Goal: Transaction & Acquisition: Book appointment/travel/reservation

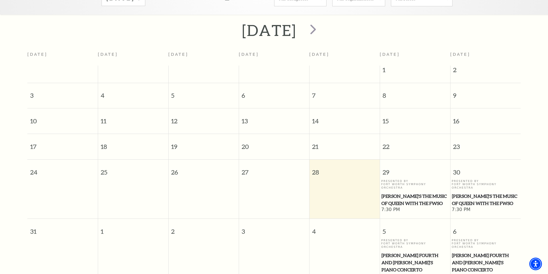
scroll to position [51, 0]
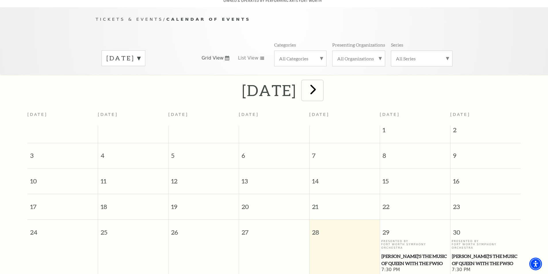
click at [321, 83] on span "next" at bounding box center [313, 89] width 16 height 16
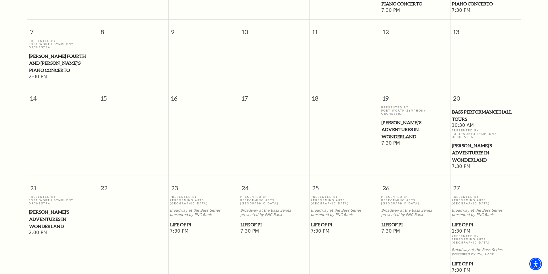
scroll to position [230, 0]
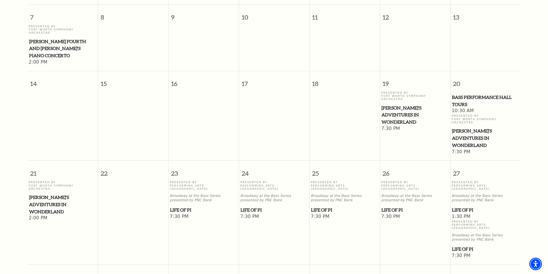
click at [257, 207] on span "Life of Pi" at bounding box center [274, 210] width 67 height 7
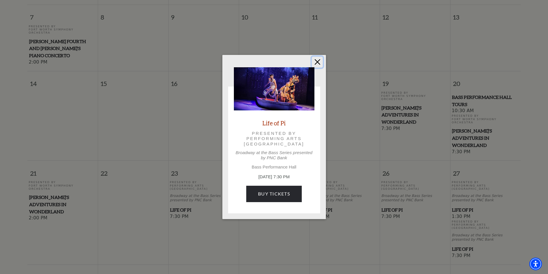
click at [315, 61] on button "Close" at bounding box center [317, 62] width 11 height 11
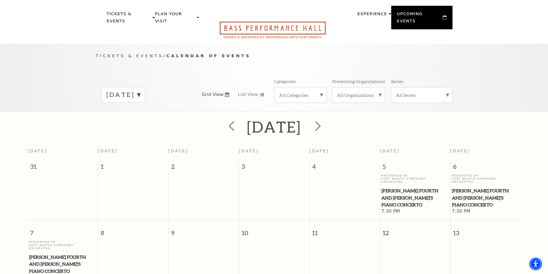
scroll to position [0, 0]
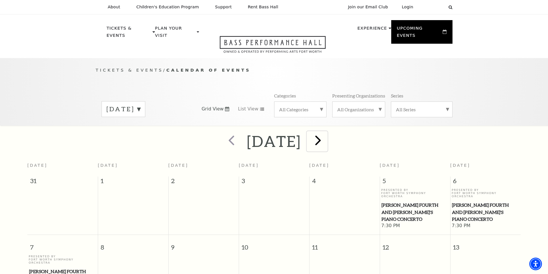
click at [326, 133] on span "next" at bounding box center [318, 140] width 16 height 16
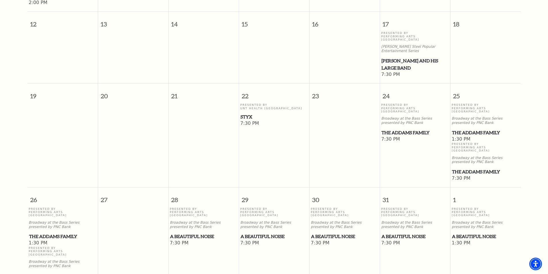
scroll to position [396, 0]
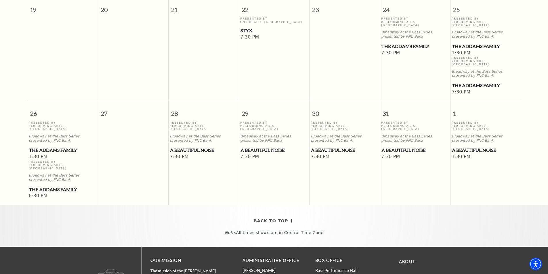
click at [266, 147] on span "A Beautiful Noise" at bounding box center [274, 150] width 67 height 7
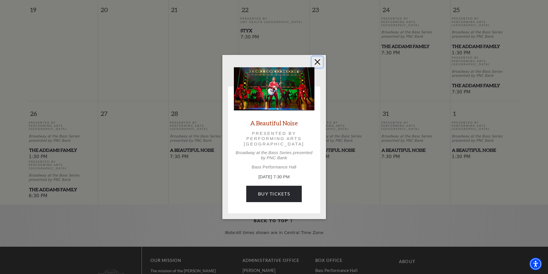
click at [322, 64] on button "Close" at bounding box center [317, 62] width 11 height 11
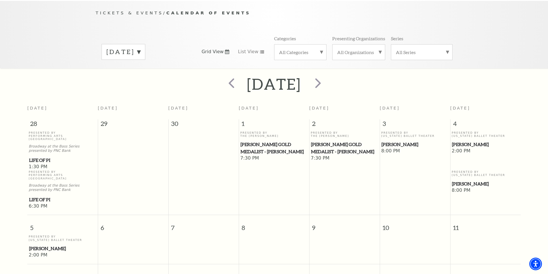
scroll to position [58, 0]
click at [326, 79] on span "next" at bounding box center [318, 83] width 16 height 16
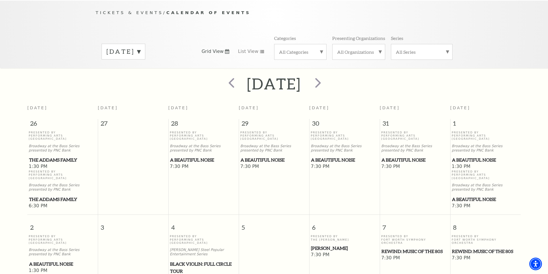
scroll to position [51, 0]
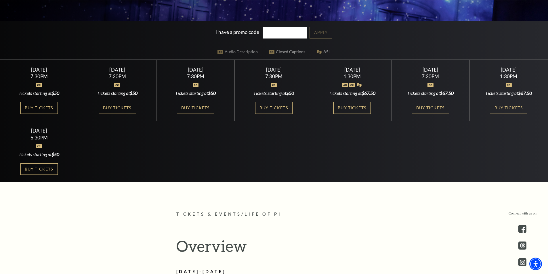
scroll to position [201, 0]
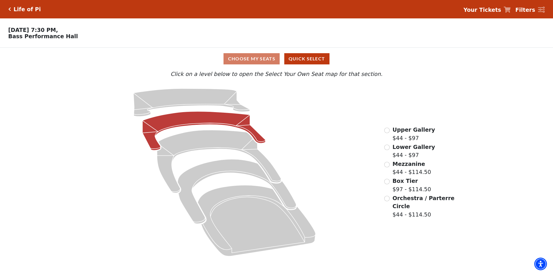
click at [184, 123] on icon "Lower Gallery - Seats Available: 53" at bounding box center [203, 131] width 123 height 39
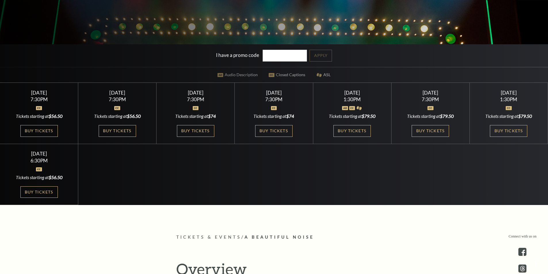
scroll to position [173, 0]
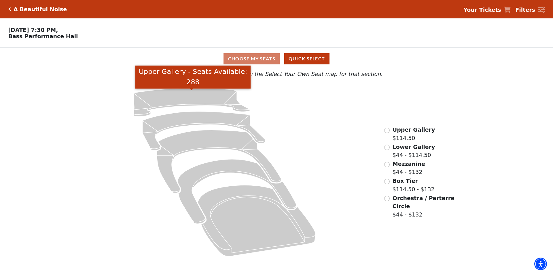
click at [185, 97] on icon "Upper Gallery - Seats Available: 288" at bounding box center [191, 103] width 116 height 28
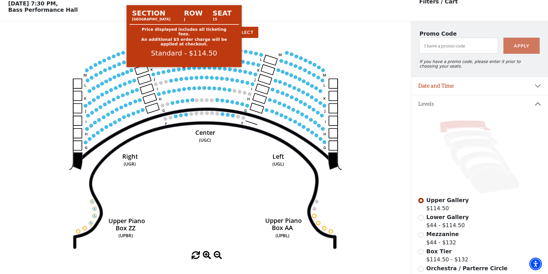
scroll to position [27, 0]
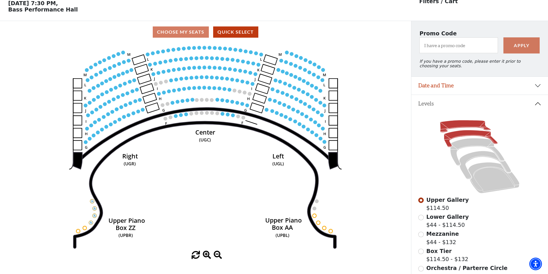
click at [463, 135] on icon at bounding box center [471, 138] width 54 height 17
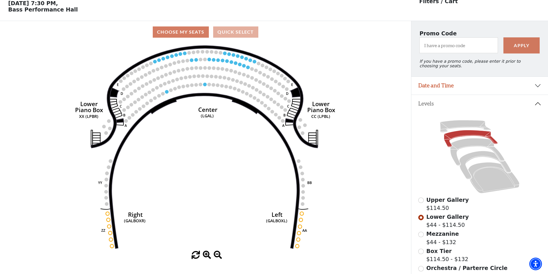
scroll to position [0, 0]
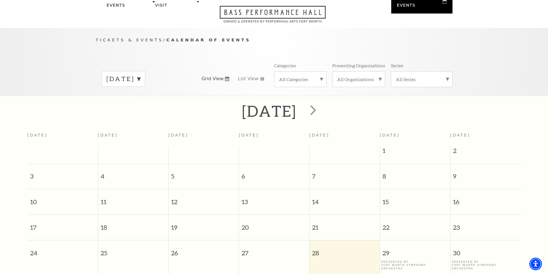
scroll to position [22, 0]
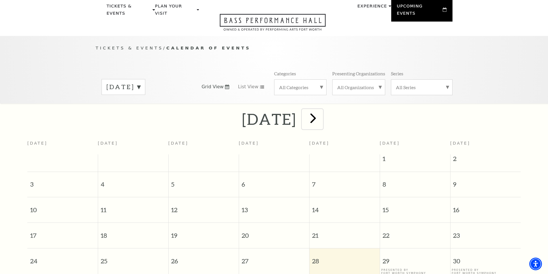
click at [321, 110] on span "next" at bounding box center [313, 118] width 16 height 16
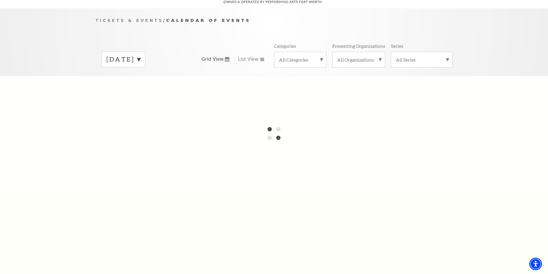
scroll to position [51, 0]
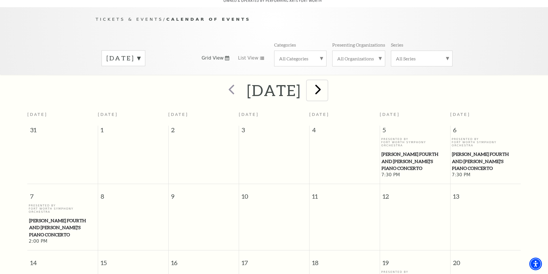
click at [326, 83] on span "next" at bounding box center [318, 89] width 16 height 16
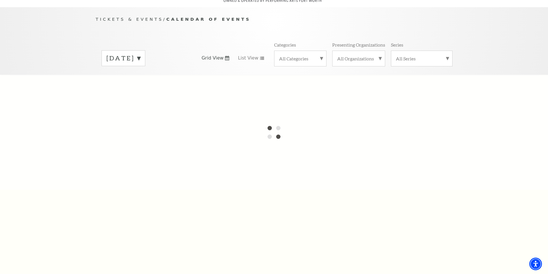
click at [359, 83] on div "October 2025 Sunday Monday Tuesday Wednesday Thursday Friday Saturday 28 29 30 …" at bounding box center [274, 278] width 548 height 406
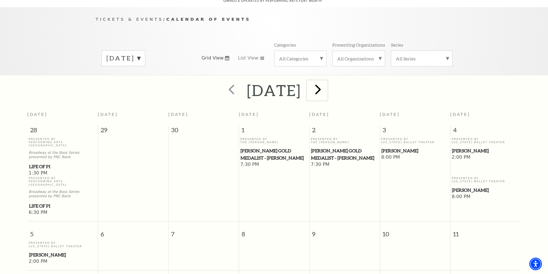
click at [326, 84] on span "next" at bounding box center [318, 89] width 16 height 16
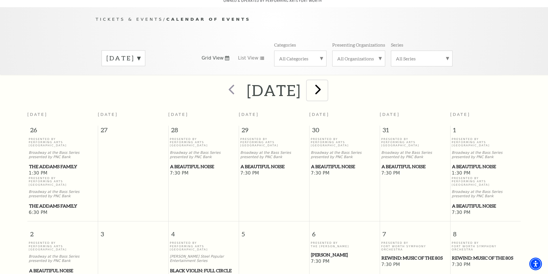
click at [326, 84] on span "next" at bounding box center [318, 89] width 16 height 16
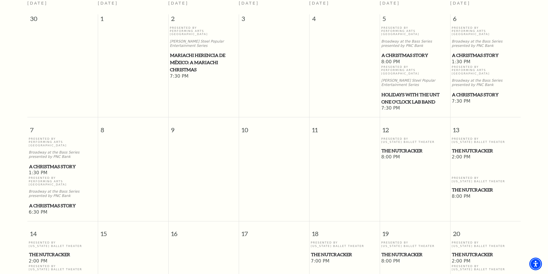
scroll to position [195, 0]
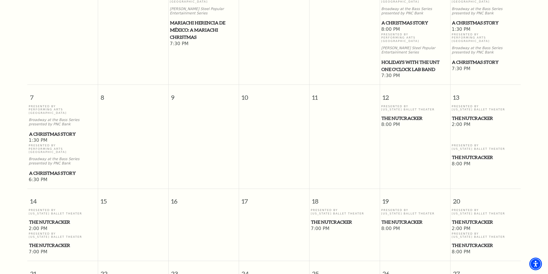
click at [411, 115] on span "The Nutcracker" at bounding box center [415, 118] width 67 height 7
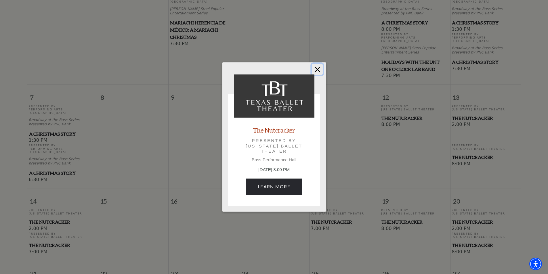
click at [321, 68] on button "Close" at bounding box center [317, 69] width 11 height 11
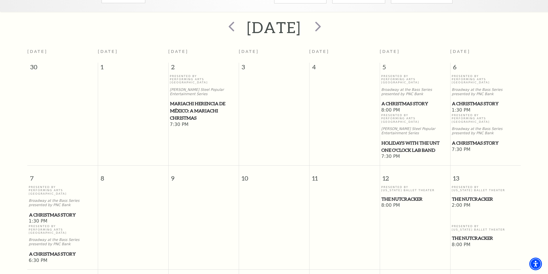
scroll to position [22, 0]
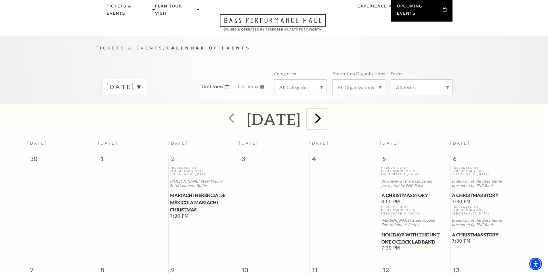
click at [326, 110] on span "next" at bounding box center [318, 118] width 16 height 16
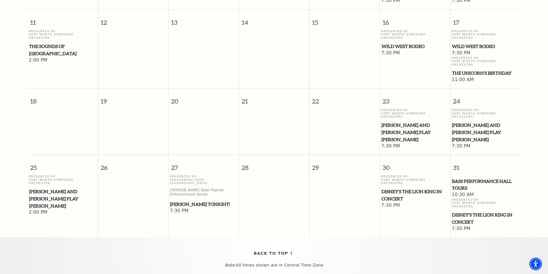
scroll to position [310, 0]
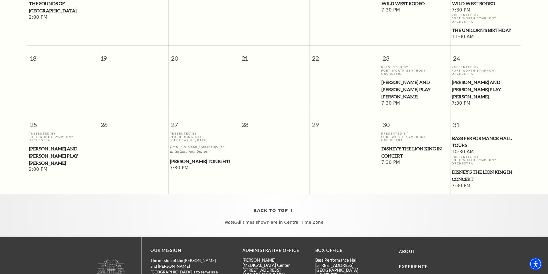
click at [198, 158] on span "Mark Twain Tonight!" at bounding box center [203, 161] width 67 height 7
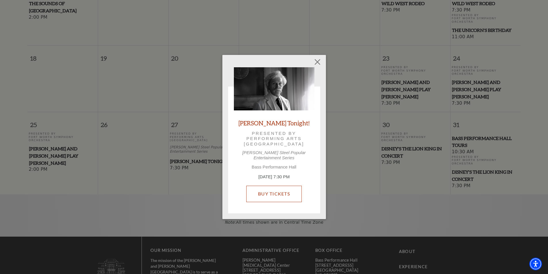
click at [279, 189] on link "Buy Tickets" at bounding box center [274, 194] width 56 height 16
click at [279, 191] on link "Buy Tickets" at bounding box center [274, 194] width 56 height 16
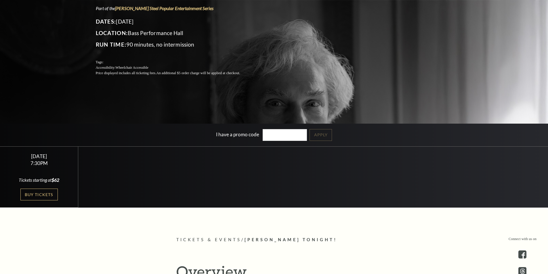
scroll to position [173, 0]
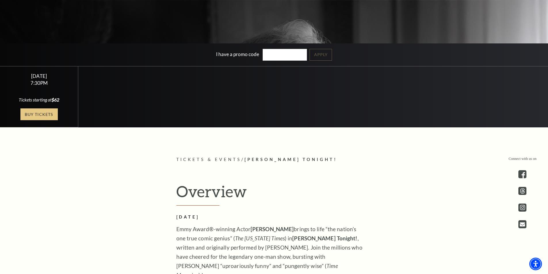
click at [41, 115] on link "Buy Tickets" at bounding box center [38, 114] width 37 height 12
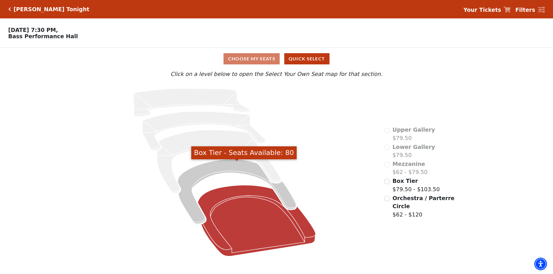
click at [248, 203] on icon "Orchestra / Parterre Circle - Seats Available: 570" at bounding box center [257, 220] width 118 height 71
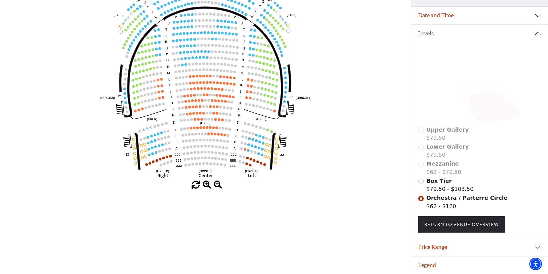
scroll to position [101, 0]
